Goal: Check status: Check status

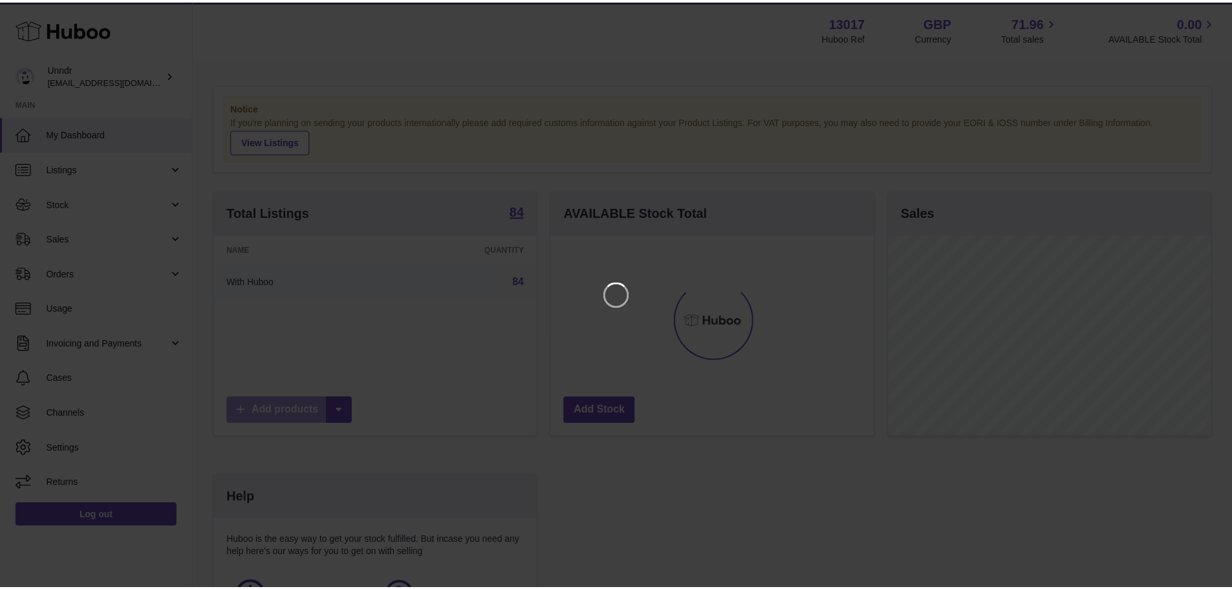
scroll to position [202, 326]
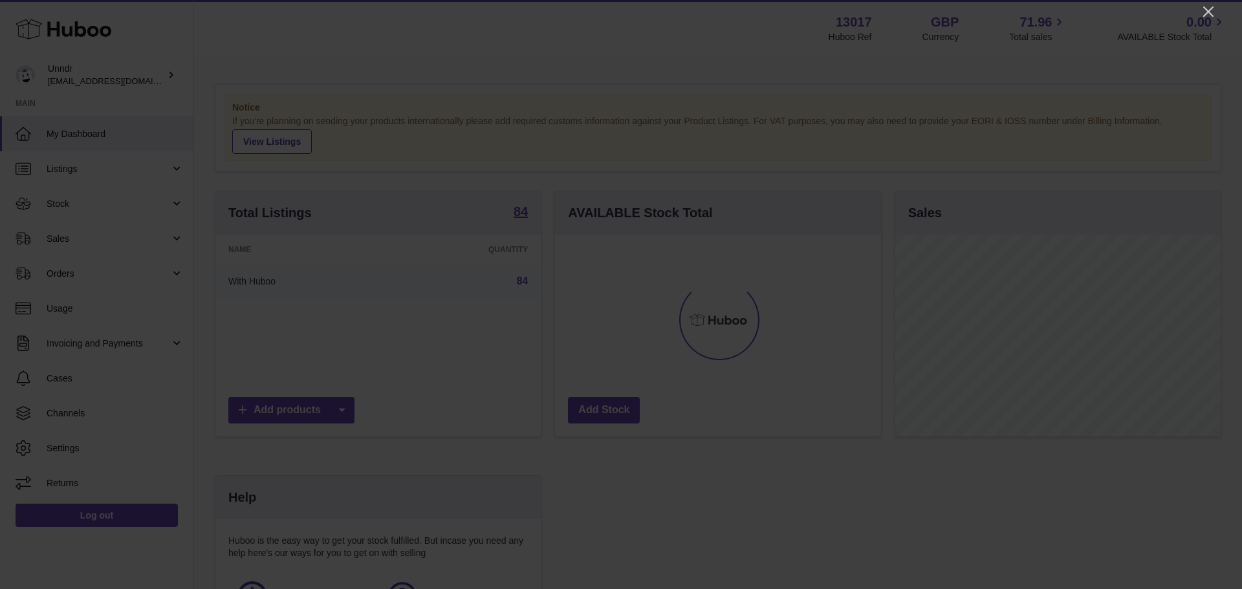
click at [1196, 14] on div at bounding box center [621, 294] width 1242 height 589
click at [1208, 10] on icon "Close" at bounding box center [1208, 12] width 16 height 16
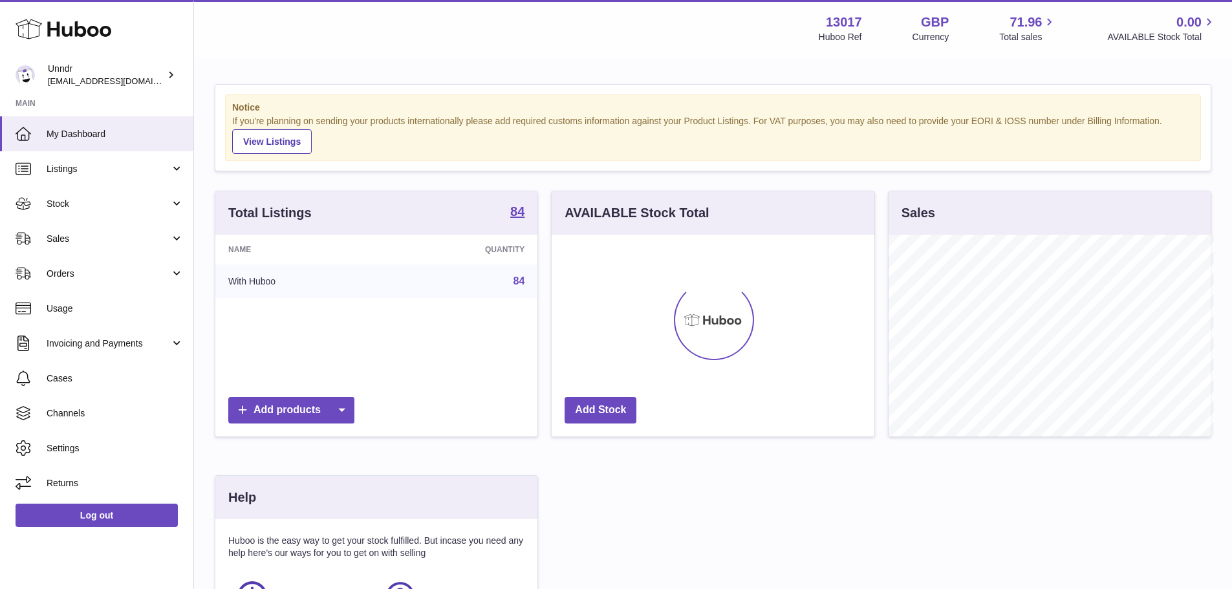
scroll to position [646456, 646335]
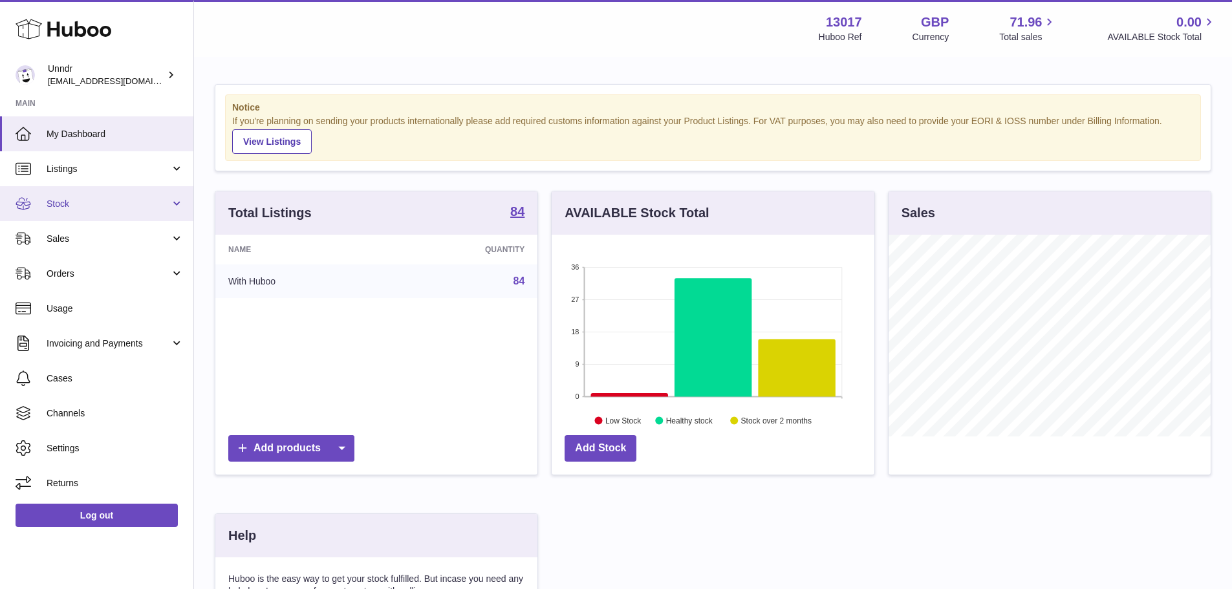
click at [114, 186] on link "Stock" at bounding box center [96, 203] width 193 height 35
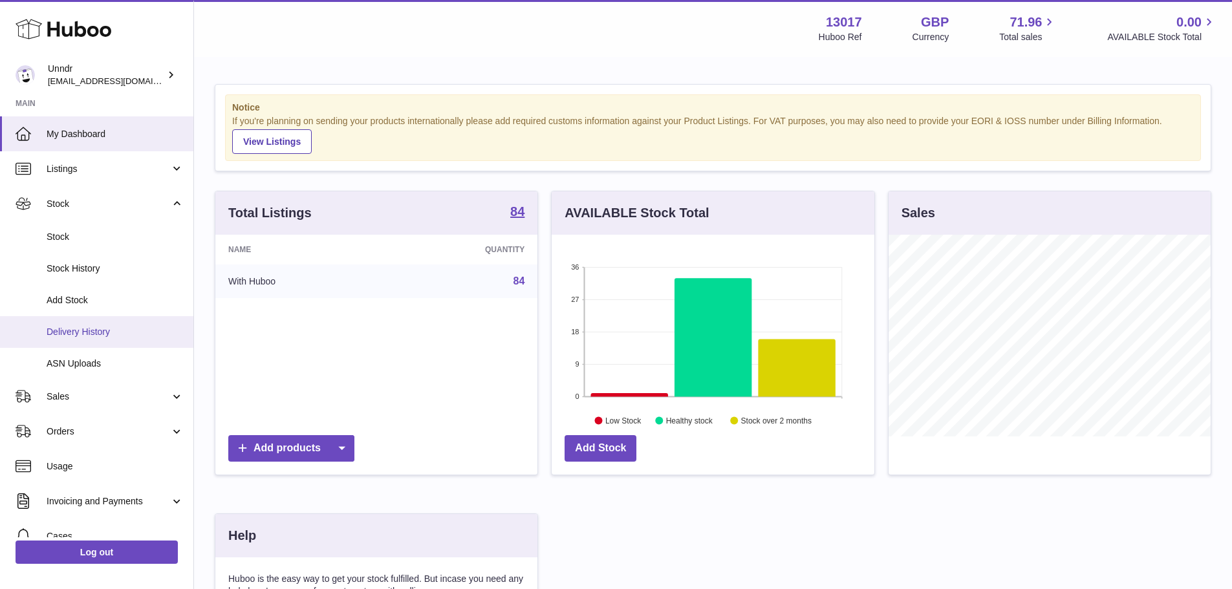
click at [114, 338] on span "Delivery History" at bounding box center [115, 332] width 137 height 12
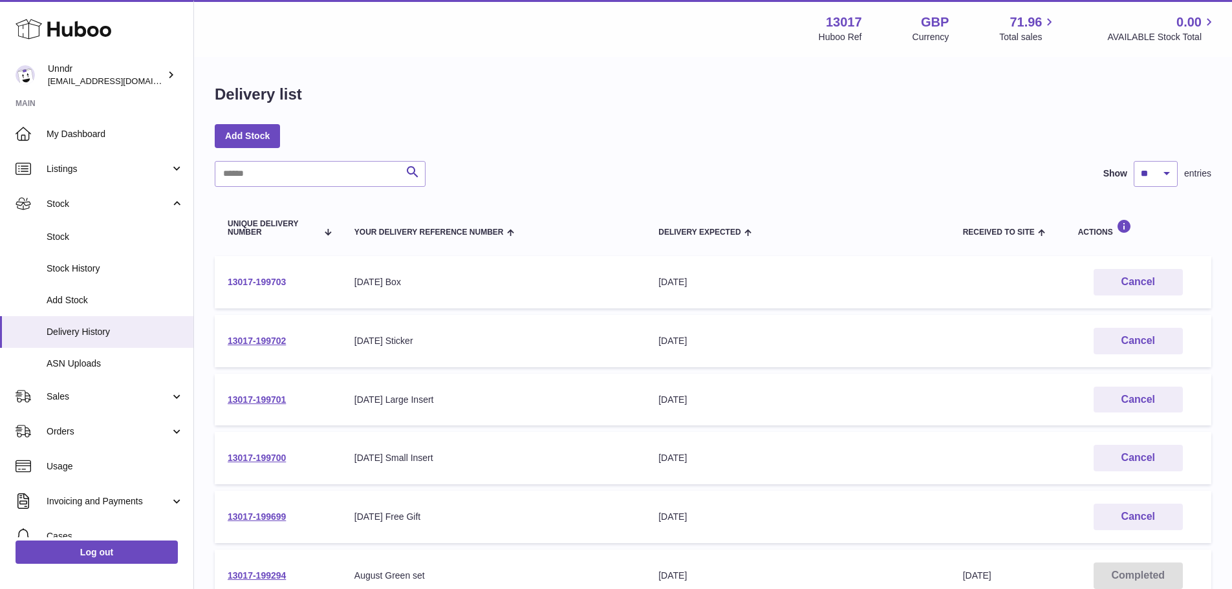
click at [264, 279] on link "13017-199703" at bounding box center [257, 282] width 58 height 10
click at [128, 275] on link "Stock History" at bounding box center [96, 269] width 193 height 32
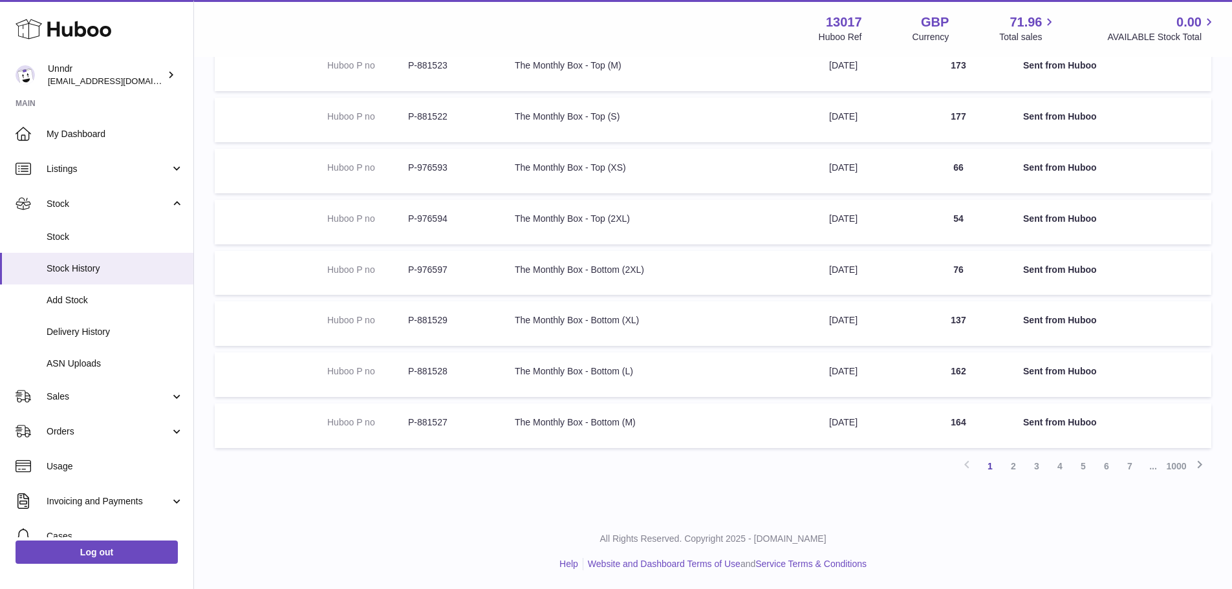
scroll to position [292, 0]
click at [1015, 473] on link "2" at bounding box center [1013, 465] width 23 height 23
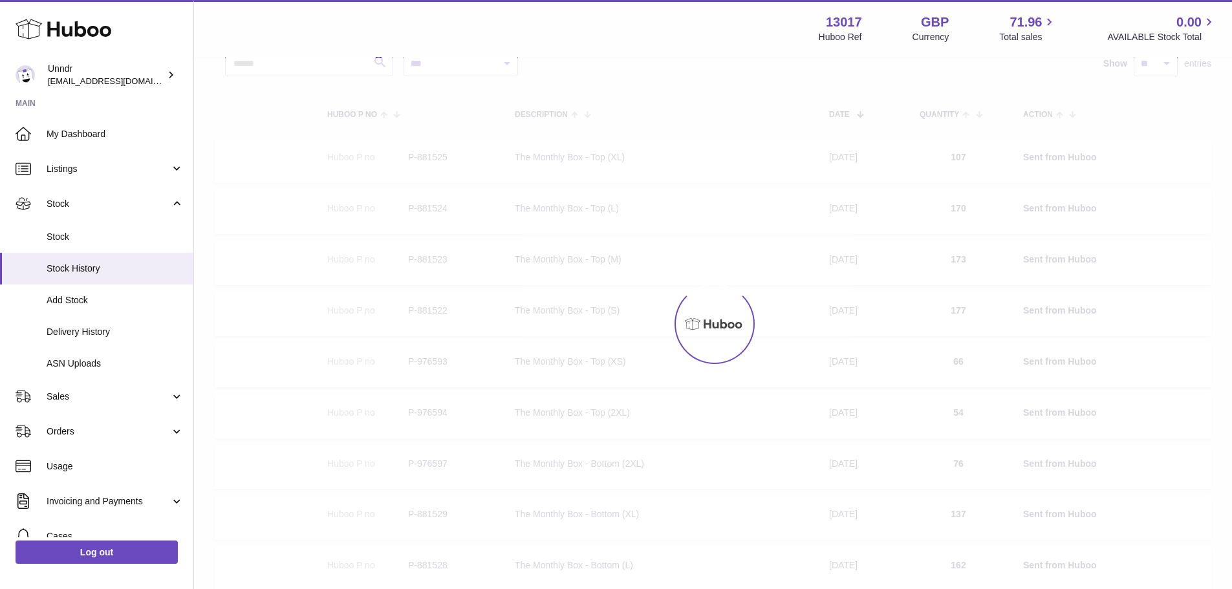
scroll to position [58, 0]
